Goal: Task Accomplishment & Management: Use online tool/utility

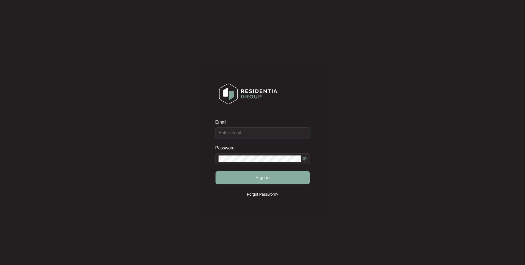
type input "[EMAIL_ADDRESS][DOMAIN_NAME]"
click at [261, 178] on span "Sign in" at bounding box center [262, 178] width 14 height 7
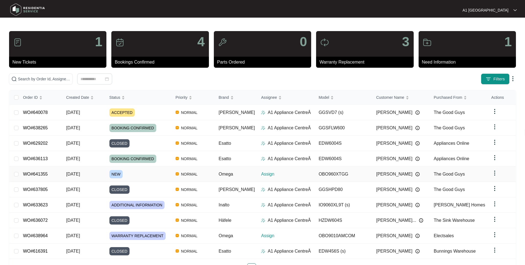
click at [143, 168] on td "NEW" at bounding box center [138, 174] width 66 height 15
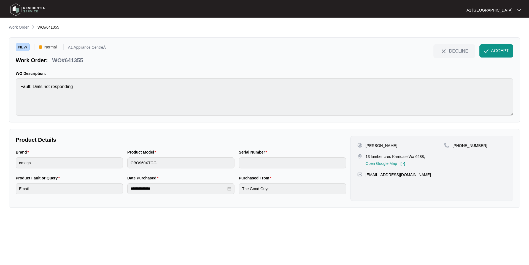
click at [502, 58] on div "DECLINE ACCEPT" at bounding box center [473, 54] width 80 height 20
click at [500, 54] on span "ACCEPT" at bounding box center [500, 51] width 18 height 7
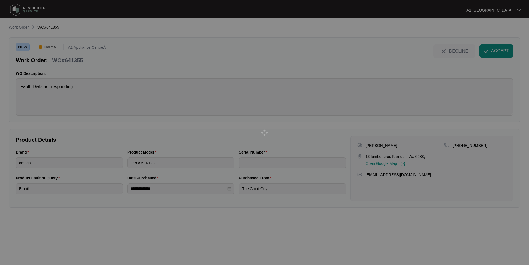
click at [456, 52] on div at bounding box center [264, 132] width 529 height 265
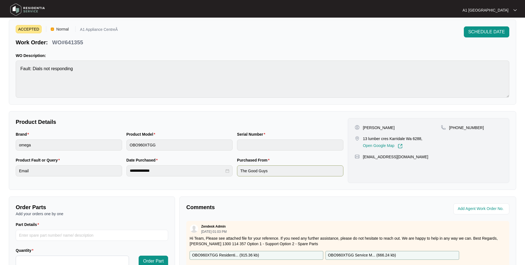
scroll to position [28, 0]
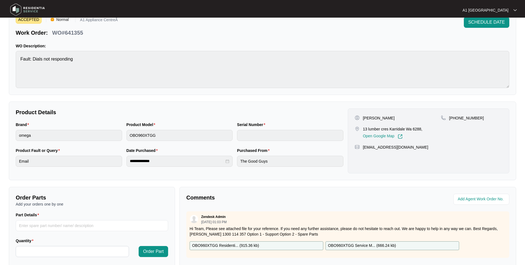
click at [421, 128] on p "13 lumber cres Karridale Wa 6288," at bounding box center [392, 129] width 59 height 6
drag, startPoint x: 421, startPoint y: 128, endPoint x: 363, endPoint y: 127, distance: 57.8
click at [363, 127] on p "13 lumber cres Karridale Wa 6288," at bounding box center [392, 129] width 59 height 6
copy p "13 lumber cres Karridale Wa 6288"
